Goal: Information Seeking & Learning: Learn about a topic

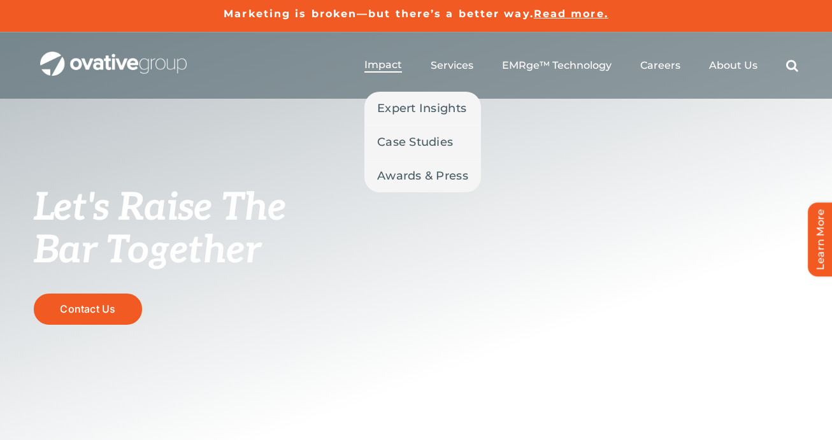
click at [390, 59] on ul "Impact Expert Insights Case Studies Awards & Press Services Media Measurement C…" at bounding box center [581, 65] width 434 height 41
click at [403, 108] on span "Expert Insights" at bounding box center [421, 108] width 89 height 18
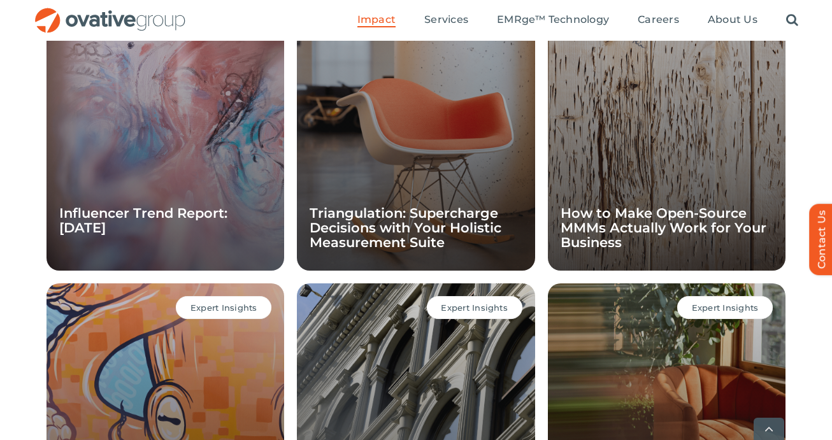
scroll to position [975, 0]
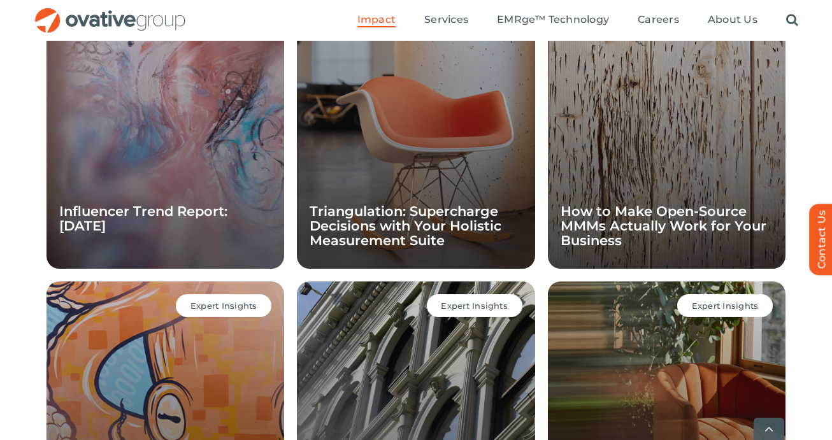
click at [240, 224] on h4 "Influencer Trend Report: [DATE]" at bounding box center [165, 218] width 212 height 29
click at [195, 183] on div "Expert Insights Influencer Trend Report: September 2025" at bounding box center [166, 131] width 238 height 275
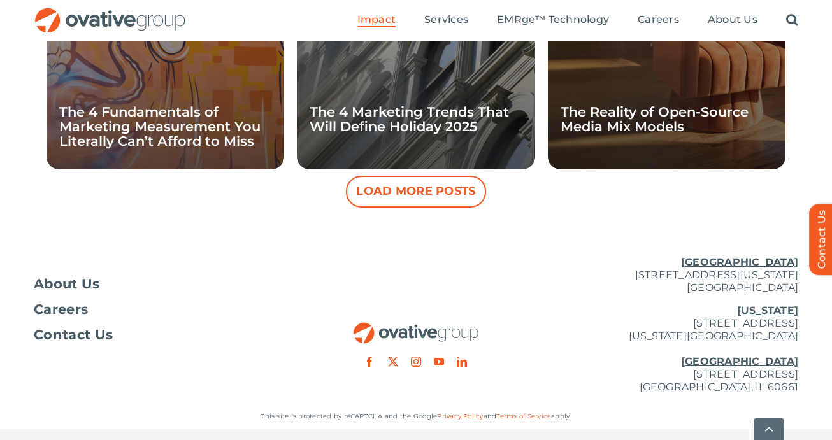
click at [402, 192] on button "Load More Posts" at bounding box center [416, 192] width 140 height 32
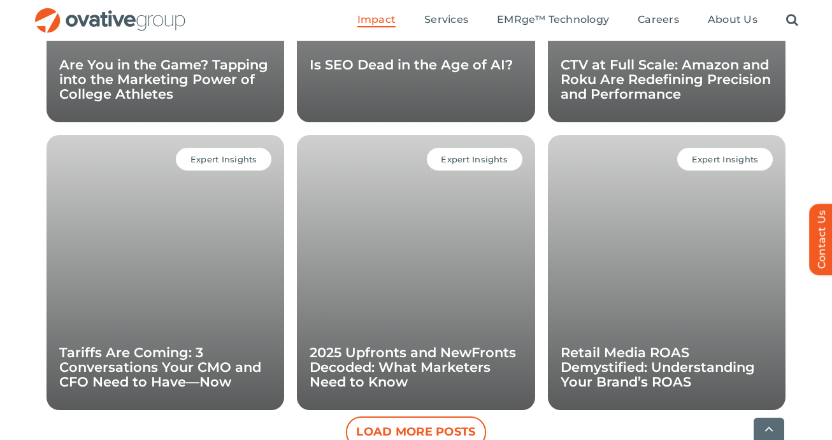
scroll to position [1838, 0]
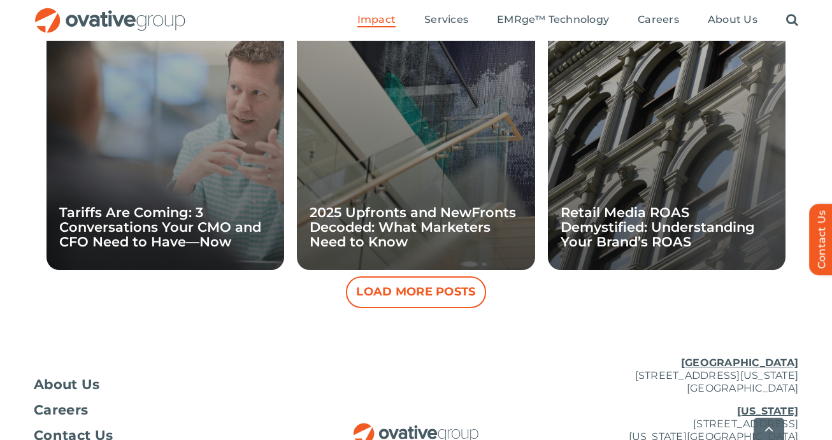
click at [373, 297] on button "Load More Posts" at bounding box center [416, 293] width 140 height 32
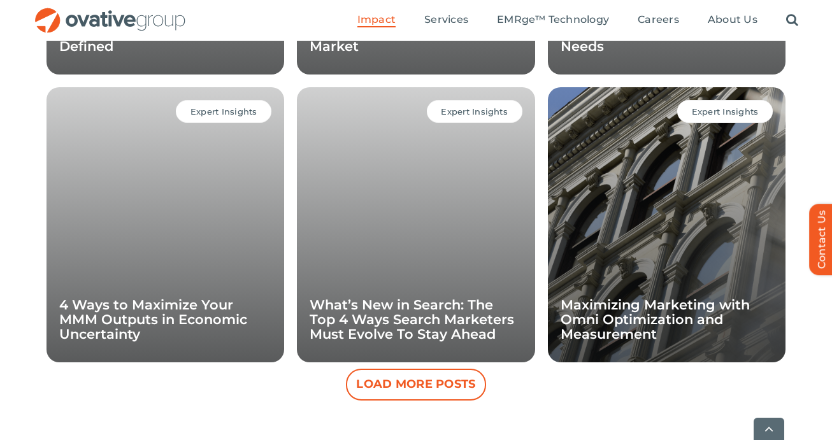
scroll to position [2507, 0]
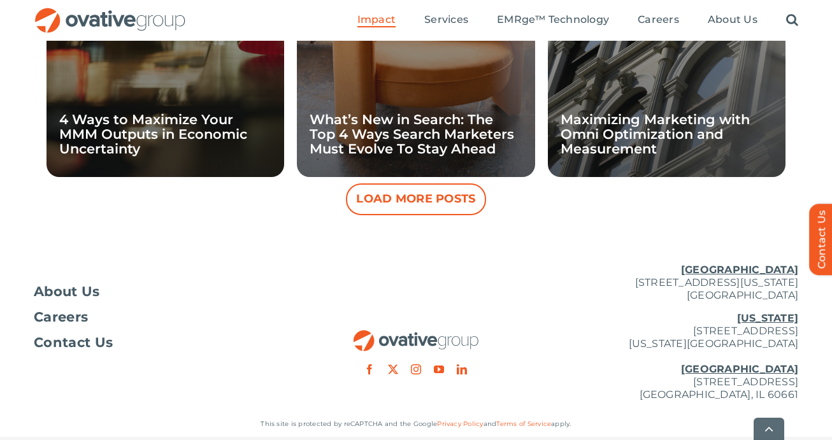
click at [382, 196] on button "Load More Posts" at bounding box center [416, 199] width 140 height 32
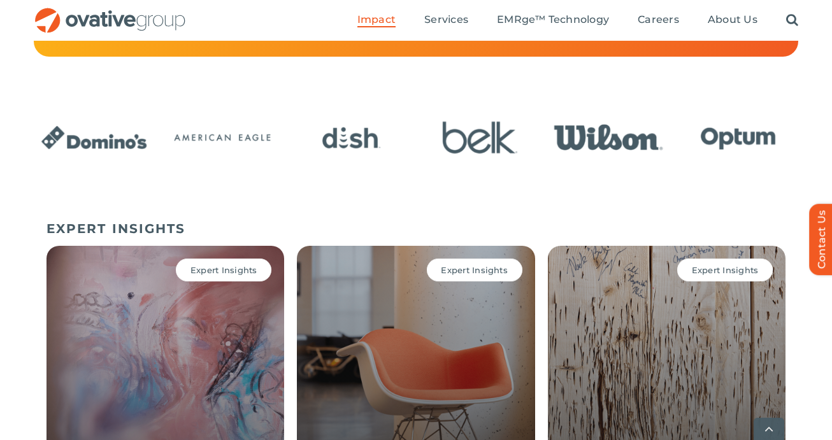
scroll to position [880, 0]
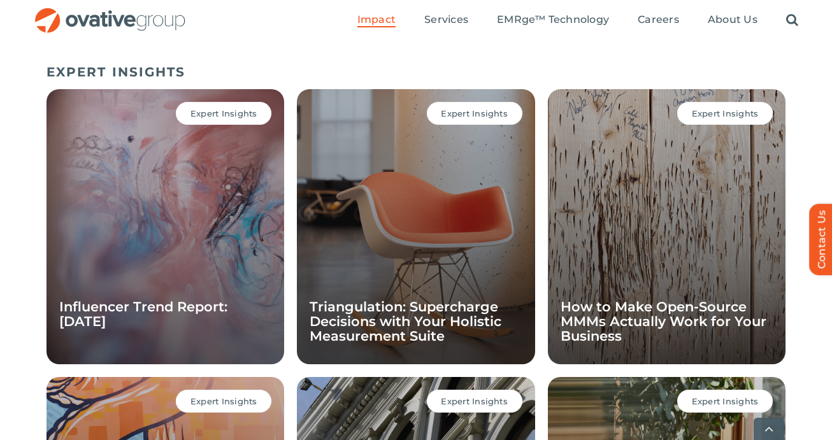
click at [188, 194] on div "Expert Insights Influencer Trend Report: September 2025" at bounding box center [166, 226] width 238 height 275
click at [203, 116] on span "Expert Insights" at bounding box center [224, 113] width 67 height 10
click at [117, 332] on div "Expert Insights Influencer Trend Report: September 2025" at bounding box center [166, 226] width 238 height 275
click at [108, 316] on link "Influencer Trend Report: [DATE]" at bounding box center [143, 314] width 168 height 31
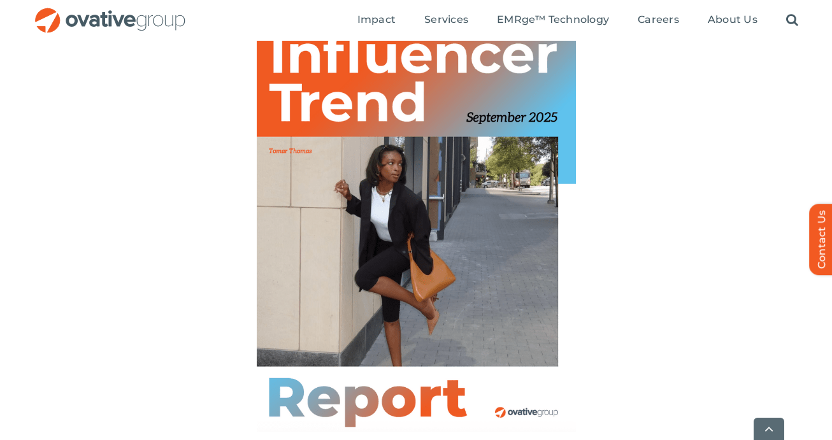
scroll to position [665, 0]
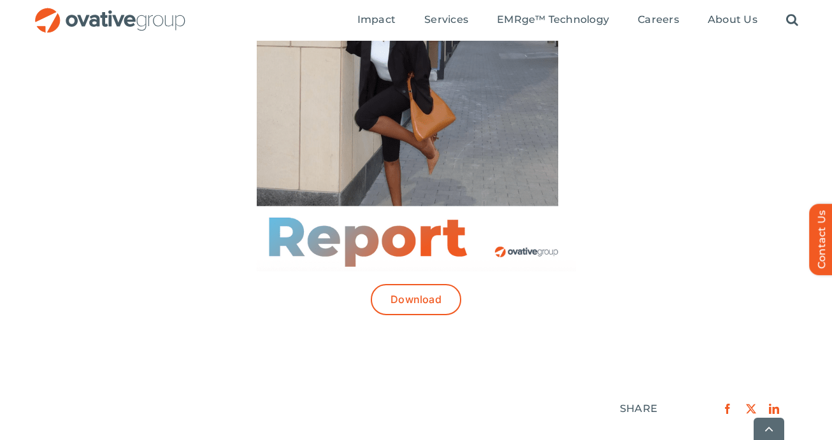
click at [320, 187] on img at bounding box center [416, 65] width 319 height 413
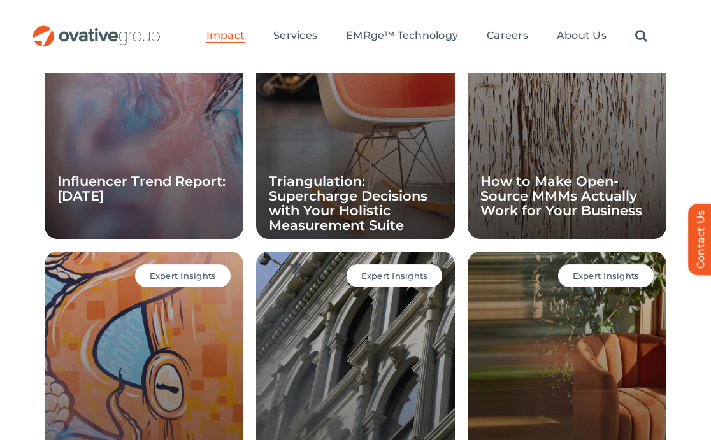
scroll to position [1016, 0]
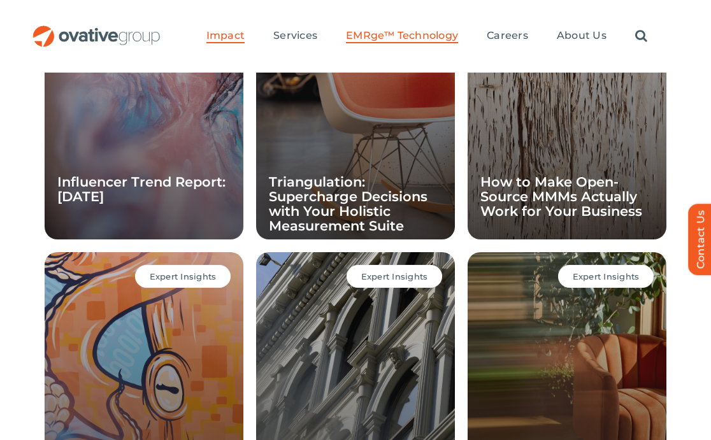
click at [393, 39] on span "EMRge™ Technology" at bounding box center [402, 35] width 112 height 13
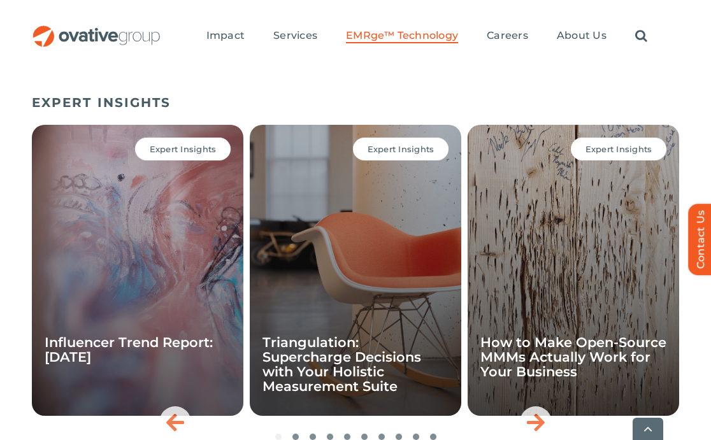
scroll to position [4252, 0]
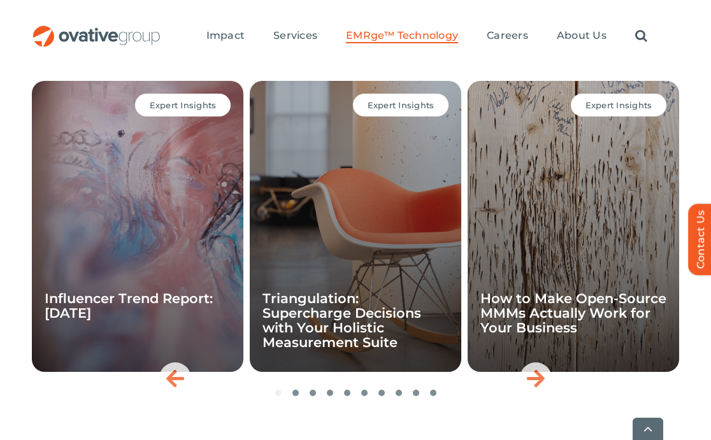
click at [88, 229] on div "Expert Insights Influencer Trend Report: September 2025" at bounding box center [138, 226] width 212 height 291
click at [159, 316] on div "Expert Insights Influencer Trend Report: September 2025" at bounding box center [138, 226] width 212 height 291
click at [148, 321] on link "Influencer Trend Report: [DATE]" at bounding box center [129, 306] width 168 height 31
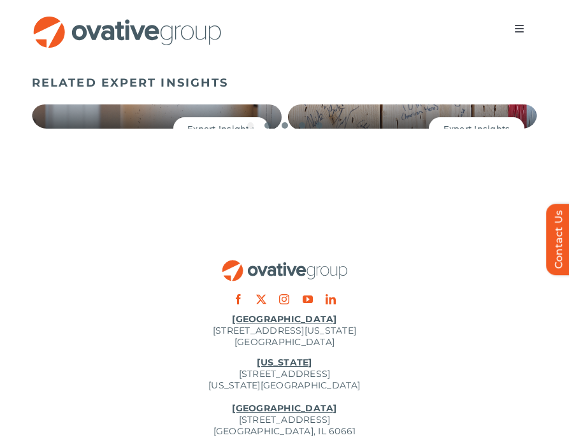
scroll to position [1242, 0]
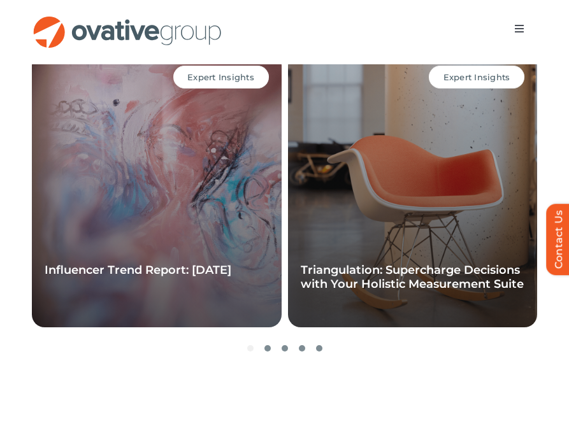
scroll to position [3355, 0]
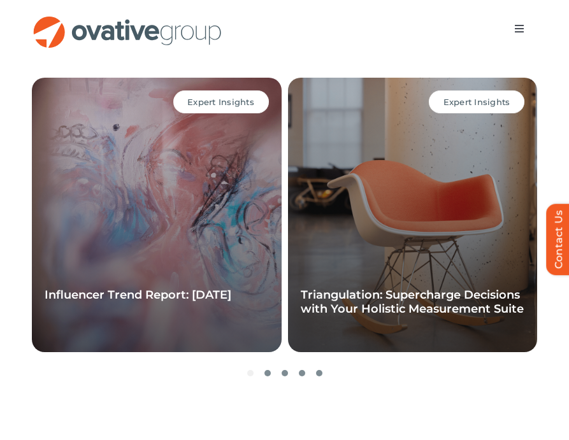
click at [516, 32] on span "Menu" at bounding box center [519, 29] width 10 height 10
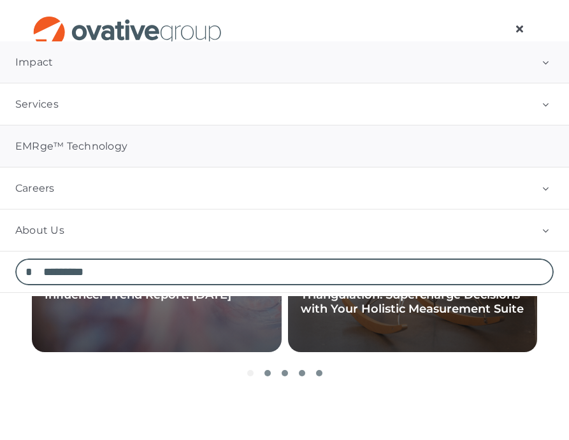
click at [52, 50] on link "Impact" at bounding box center [284, 61] width 569 height 41
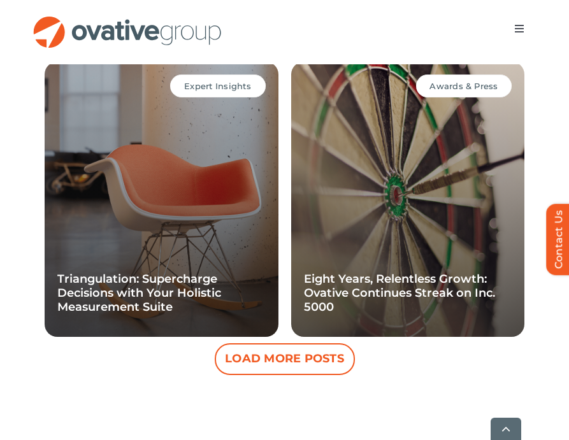
scroll to position [1618, 0]
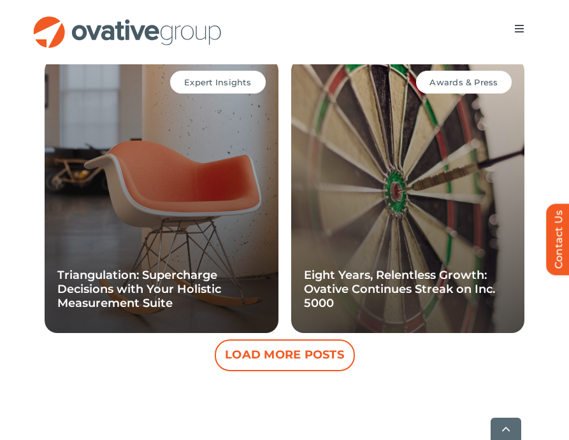
click at [264, 359] on button "Load More Posts" at bounding box center [285, 356] width 140 height 32
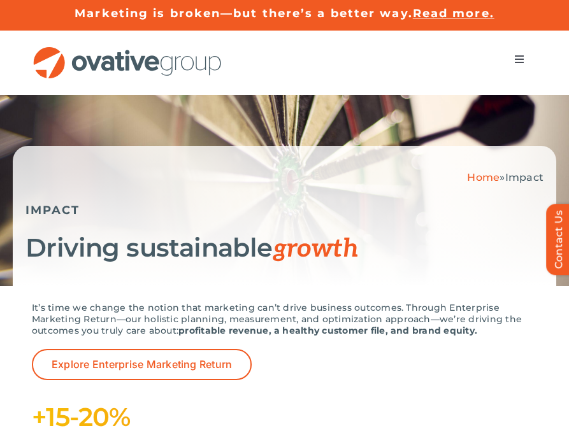
scroll to position [20, 0]
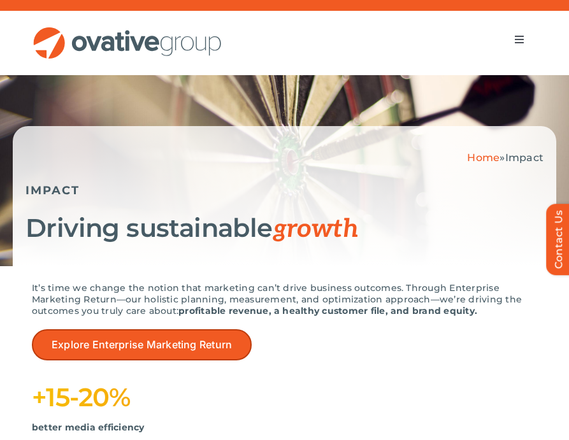
click at [215, 339] on span "Explore Enterprise Marketing Return" at bounding box center [142, 345] width 180 height 12
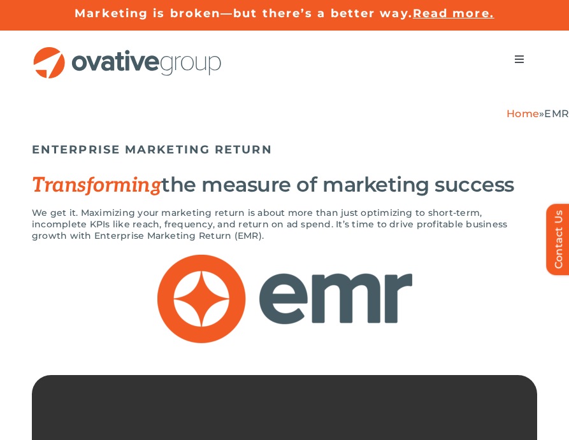
click at [516, 54] on span "Menu" at bounding box center [519, 59] width 10 height 10
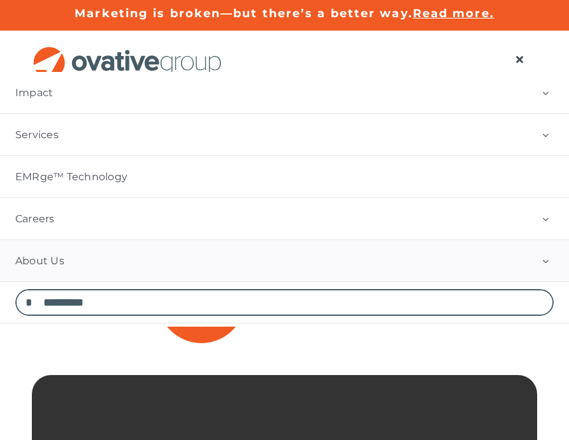
click at [183, 264] on link "About Us" at bounding box center [284, 260] width 569 height 41
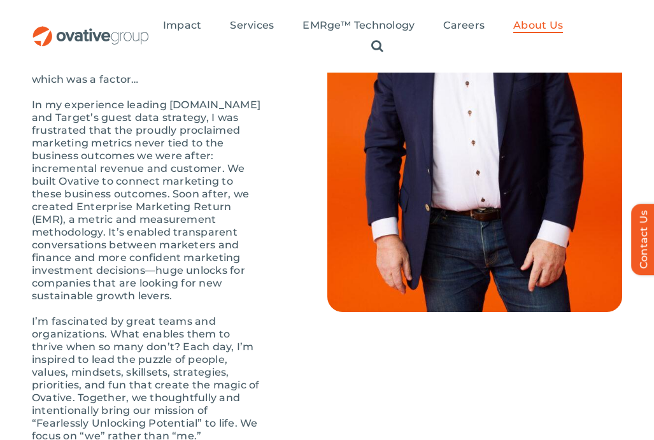
scroll to position [979, 0]
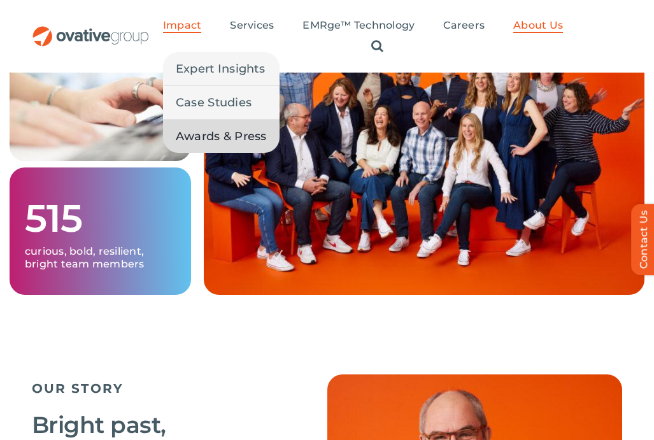
click at [192, 145] on span "Awards & Press" at bounding box center [221, 136] width 91 height 18
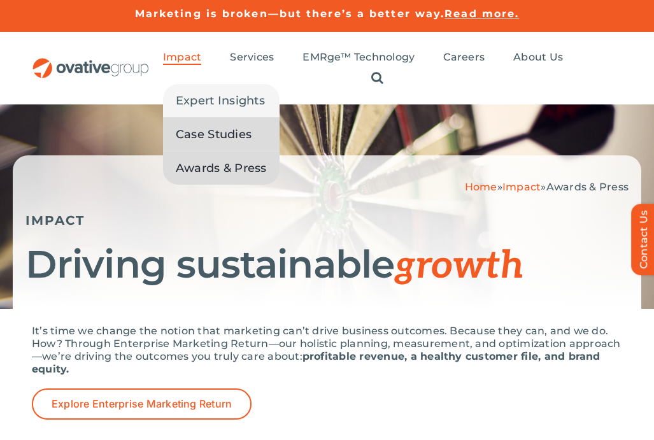
click at [192, 151] on link "Case Studies" at bounding box center [221, 134] width 117 height 33
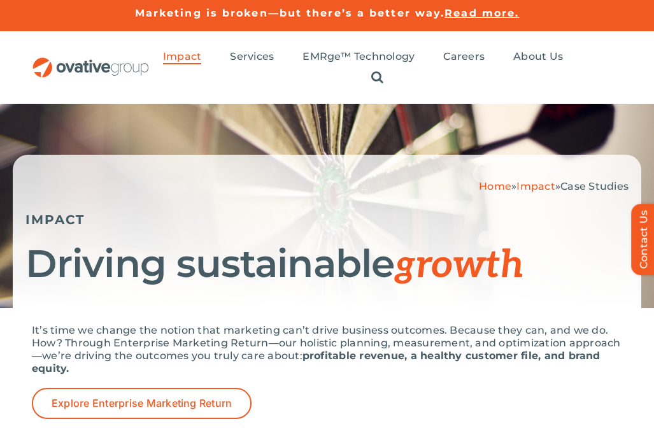
scroll to position [3, 0]
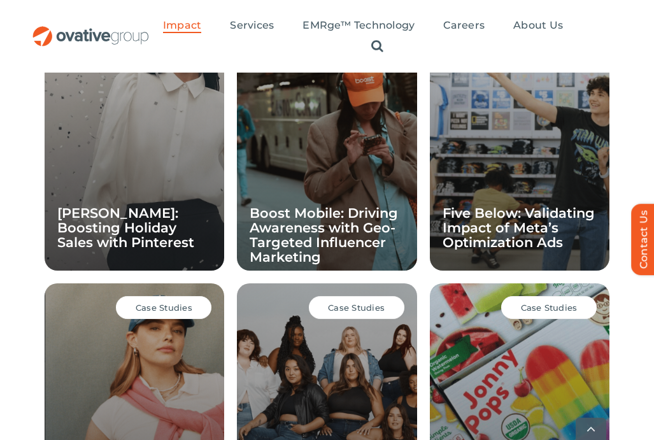
scroll to position [1227, 0]
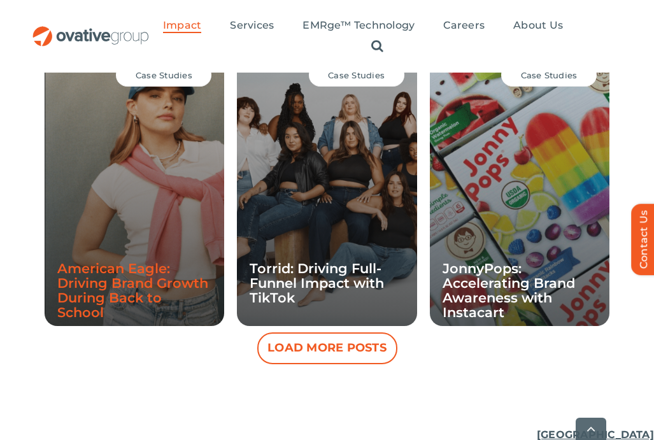
click at [147, 292] on link "American Eagle: Driving Brand Growth During Back to School" at bounding box center [132, 291] width 151 height 60
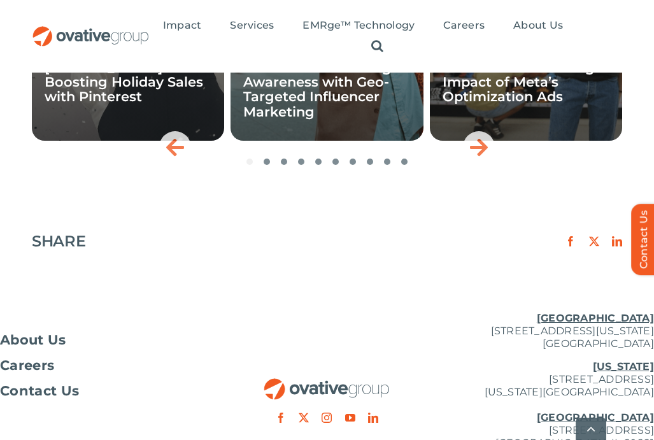
scroll to position [2069, 0]
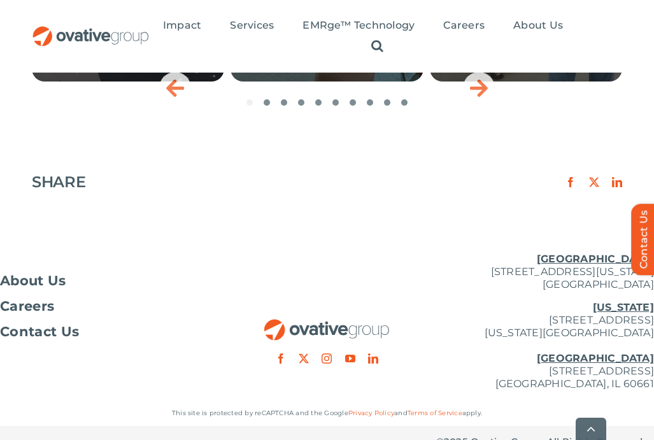
click at [54, 37] on img "OG_Full_horizontal_RGB" at bounding box center [91, 36] width 118 height 20
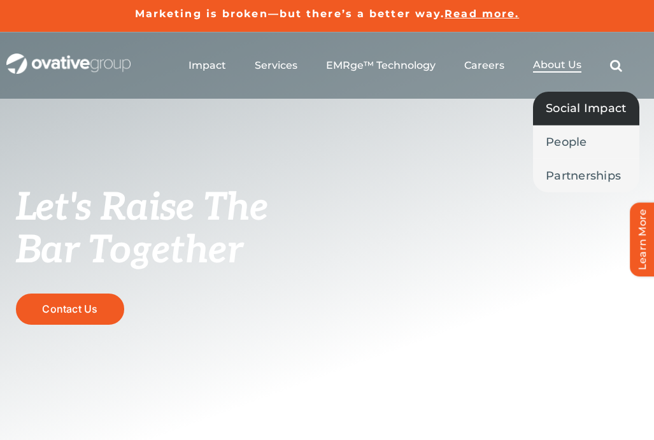
click at [566, 100] on span "Social Impact" at bounding box center [586, 108] width 81 height 18
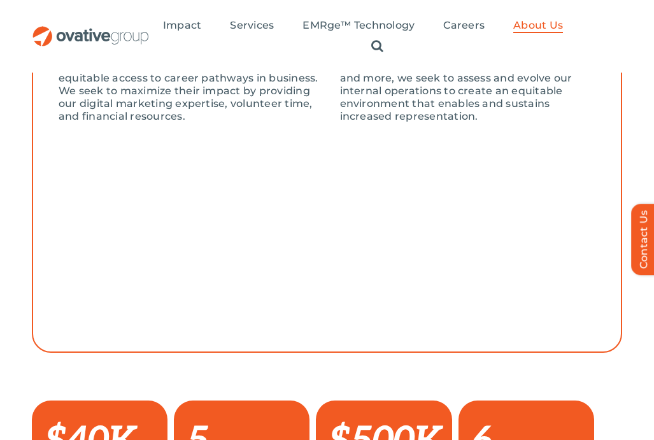
scroll to position [442, 0]
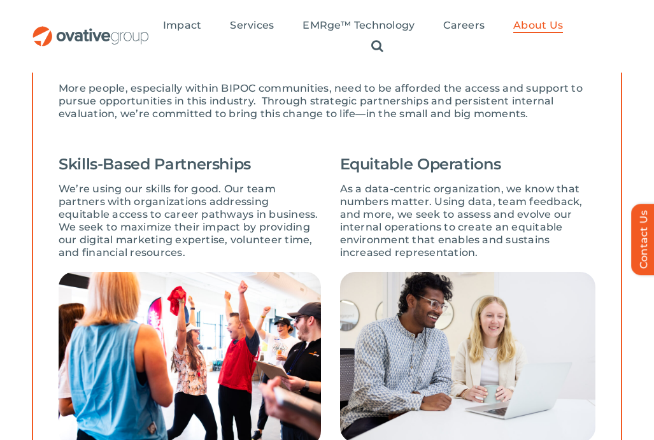
click at [134, 173] on h4 "Skills-Based Partnerships" at bounding box center [190, 164] width 263 height 18
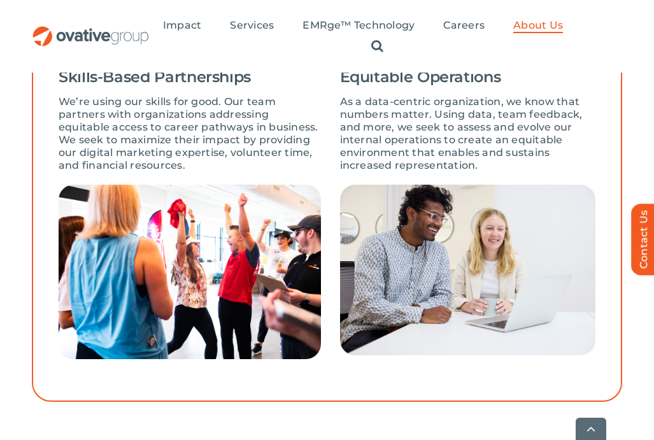
scroll to position [535, 0]
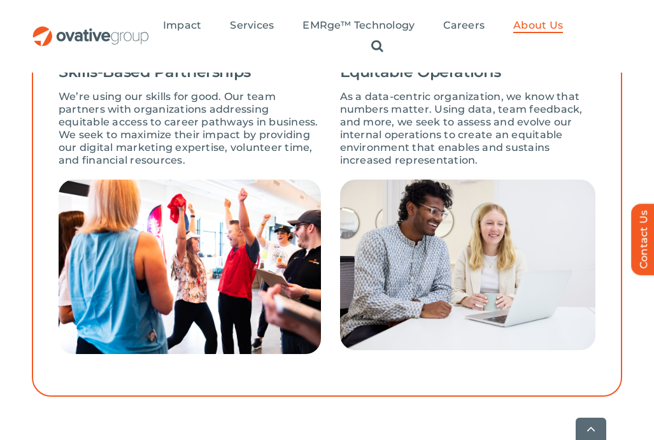
click at [148, 154] on p "We’re using our skills for good. Our team partners with organizations addressin…" at bounding box center [190, 128] width 263 height 76
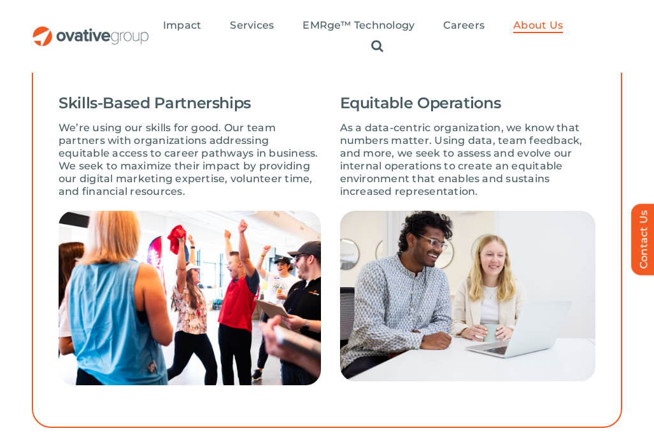
scroll to position [411, 0]
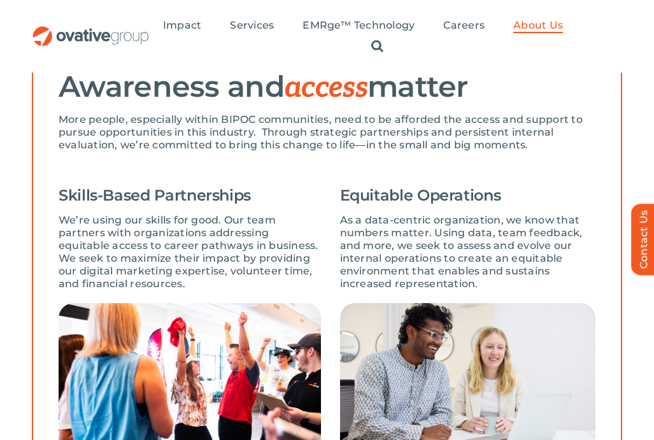
click at [140, 205] on h4 "Skills-Based Partnerships" at bounding box center [190, 196] width 263 height 18
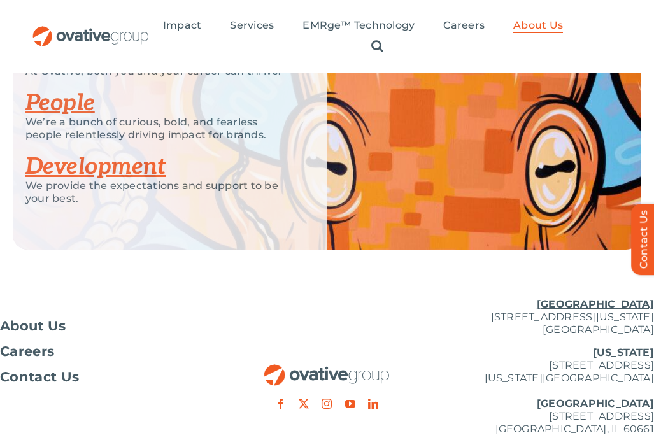
scroll to position [2607, 0]
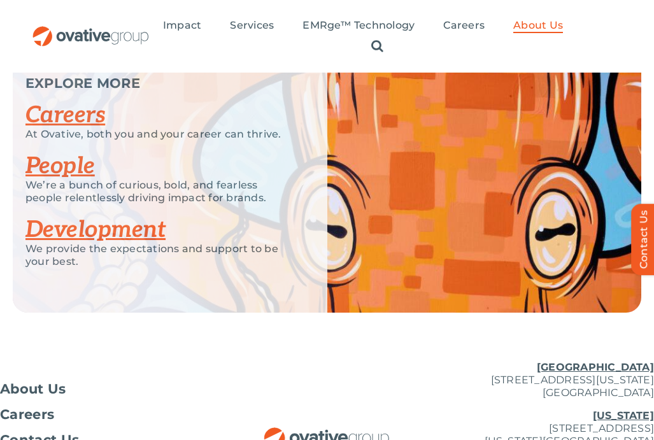
click at [67, 171] on link "People" at bounding box center [59, 166] width 69 height 28
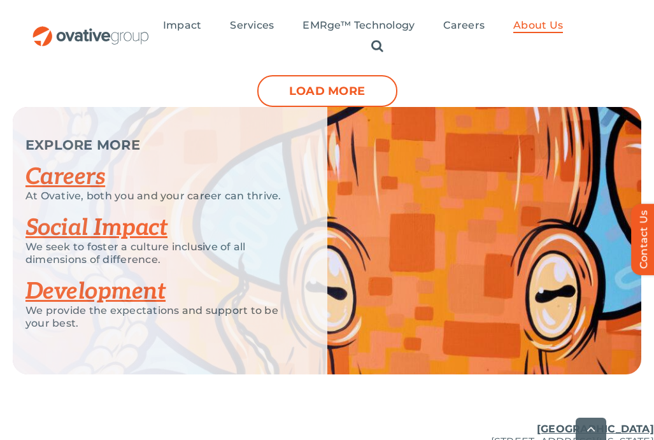
scroll to position [1606, 0]
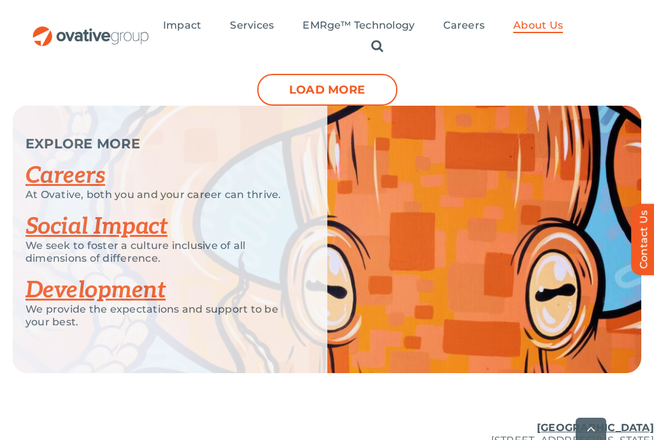
click at [101, 230] on link "Social Impact" at bounding box center [96, 227] width 142 height 28
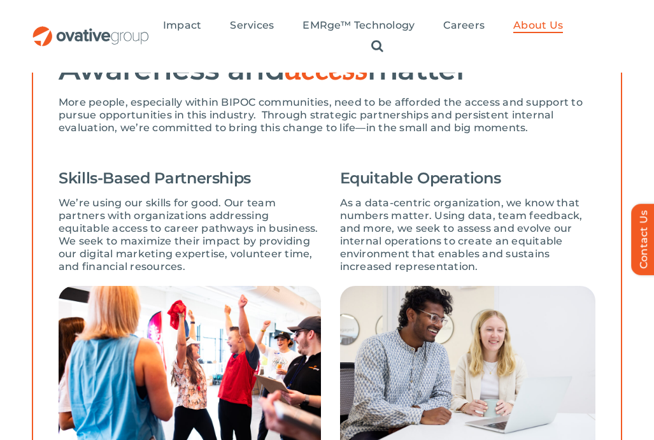
scroll to position [421, 0]
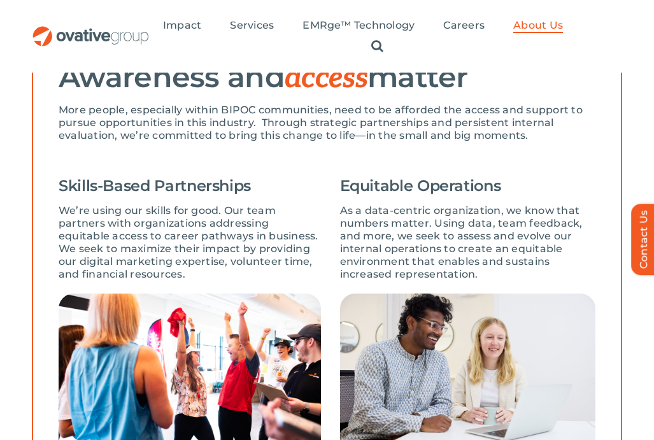
click at [5, 256] on div "REPRESENTATION Awareness and access matter More people, especially within BIPOC…" at bounding box center [327, 260] width 654 height 533
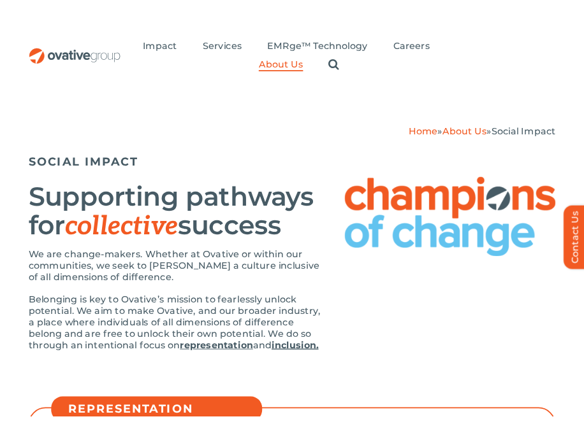
scroll to position [60, 0]
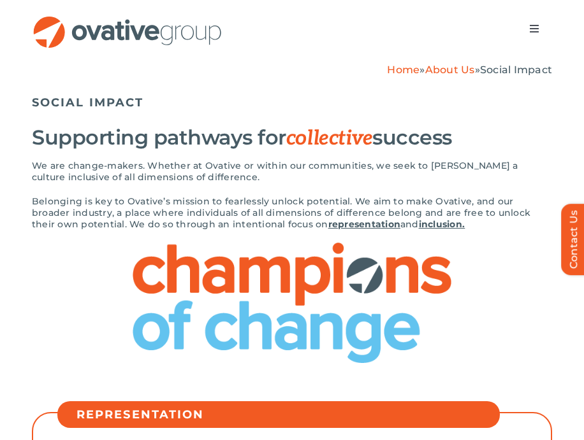
click at [60, 44] on img "OG_Full_horizontal_RGB" at bounding box center [127, 32] width 191 height 32
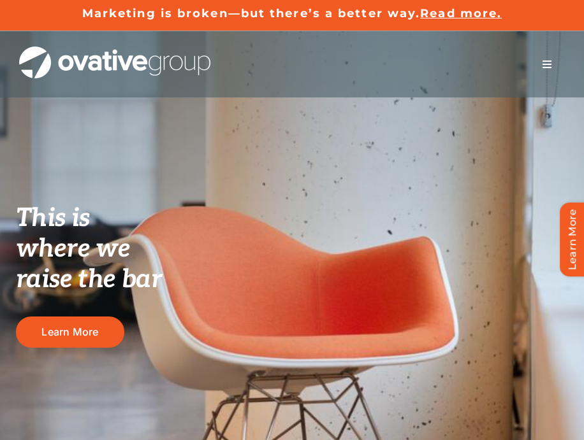
click at [542, 62] on span "Menu" at bounding box center [547, 64] width 10 height 10
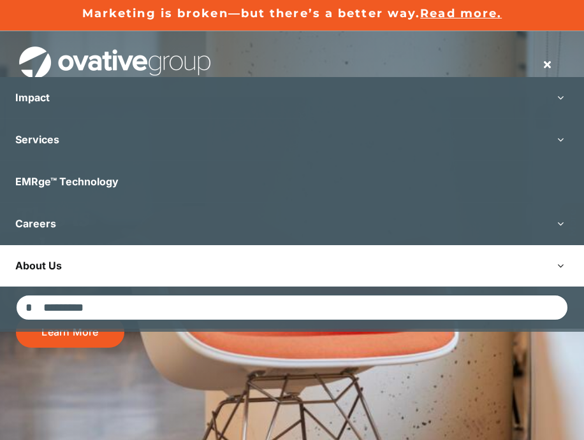
click at [278, 268] on link "About Us" at bounding box center [292, 265] width 584 height 41
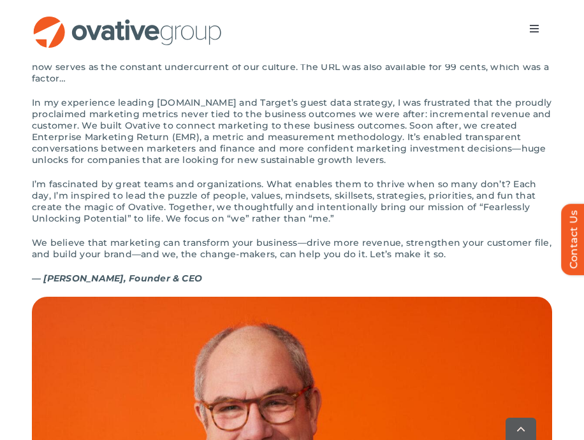
scroll to position [1332, 0]
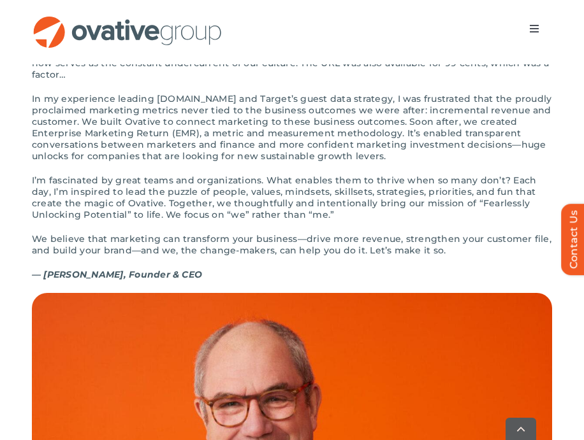
click at [533, 29] on span "Menu" at bounding box center [534, 29] width 10 height 10
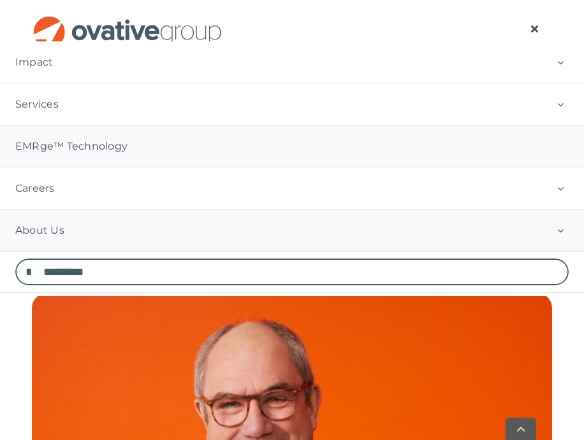
click at [259, 155] on link "EMRge™ Technology" at bounding box center [292, 146] width 584 height 41
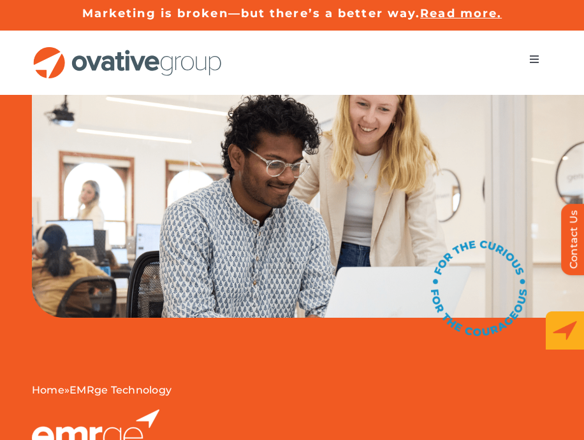
click at [538, 53] on button "Toggle Navigation" at bounding box center [534, 59] width 36 height 25
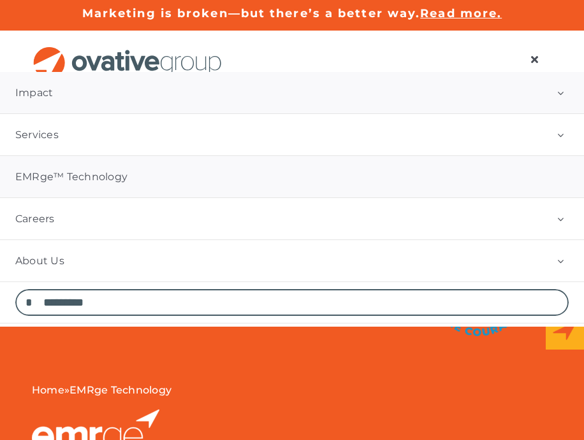
click at [82, 90] on link "Impact" at bounding box center [292, 92] width 584 height 41
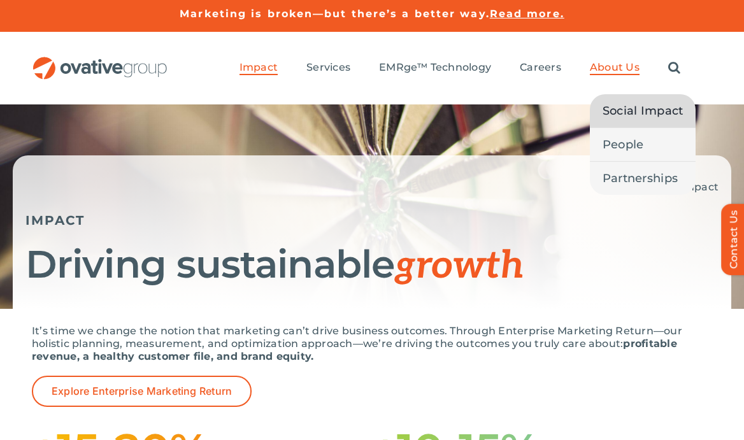
click at [583, 106] on span "Social Impact" at bounding box center [643, 111] width 81 height 18
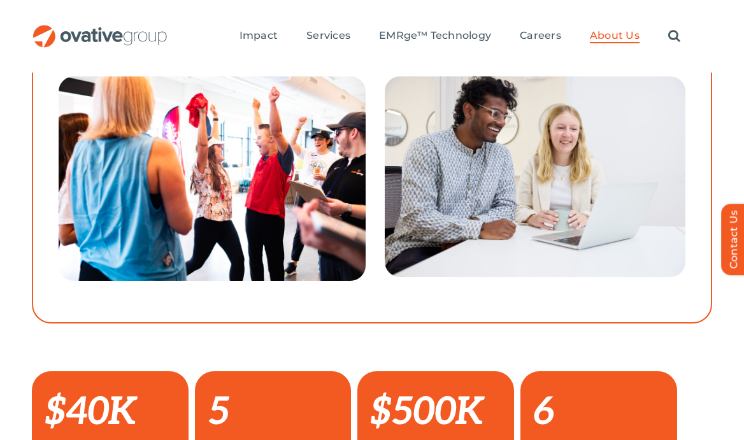
scroll to position [403, 0]
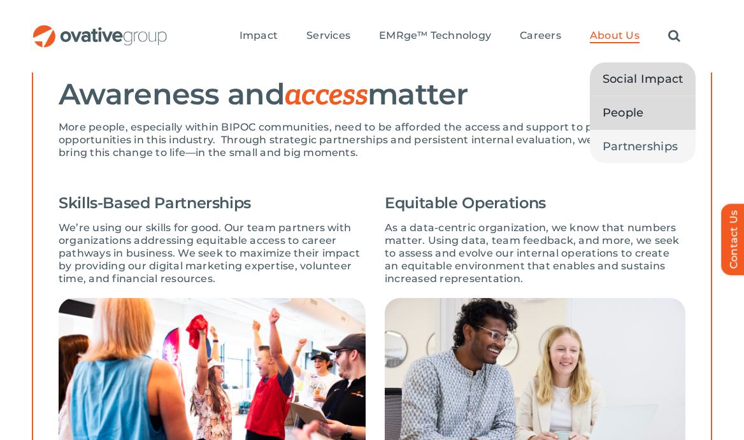
click at [617, 112] on span "People" at bounding box center [623, 113] width 41 height 18
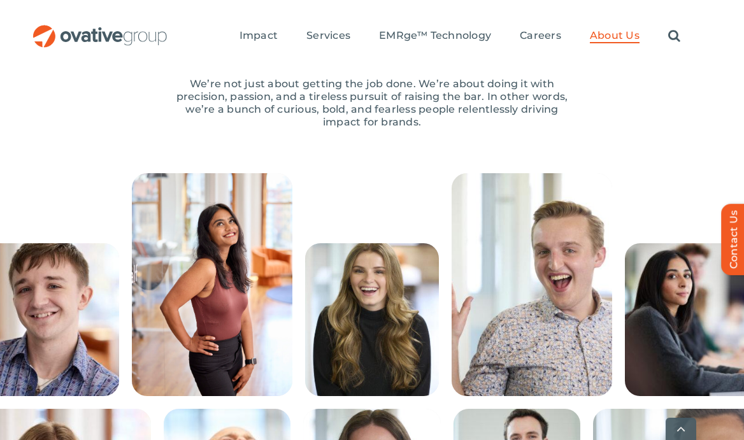
scroll to position [229, 0]
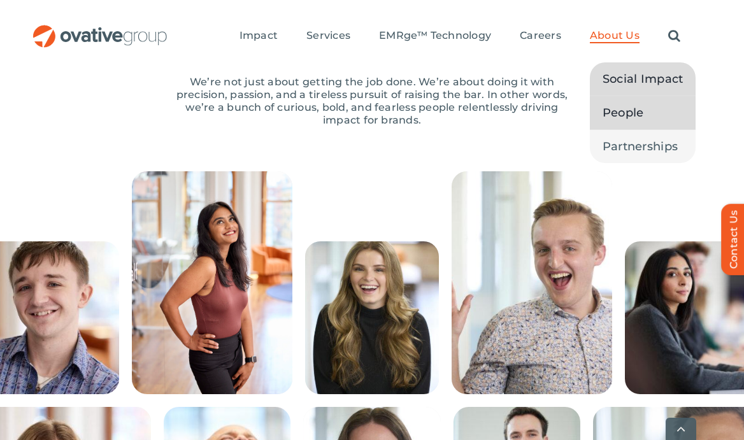
click at [614, 87] on span "Social Impact" at bounding box center [643, 79] width 81 height 18
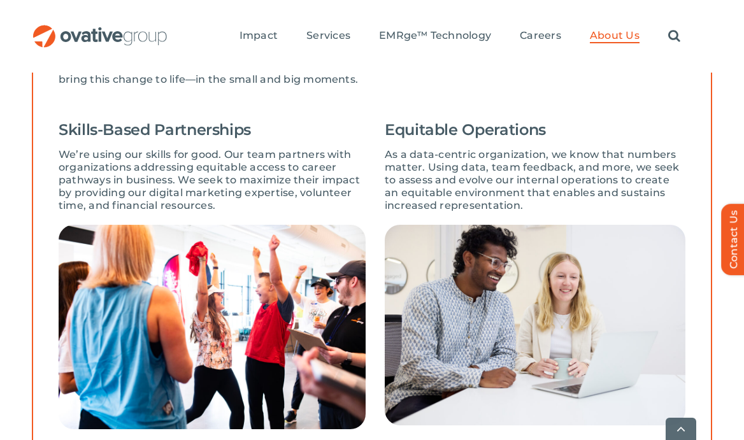
scroll to position [478, 0]
